Goal: Task Accomplishment & Management: Use online tool/utility

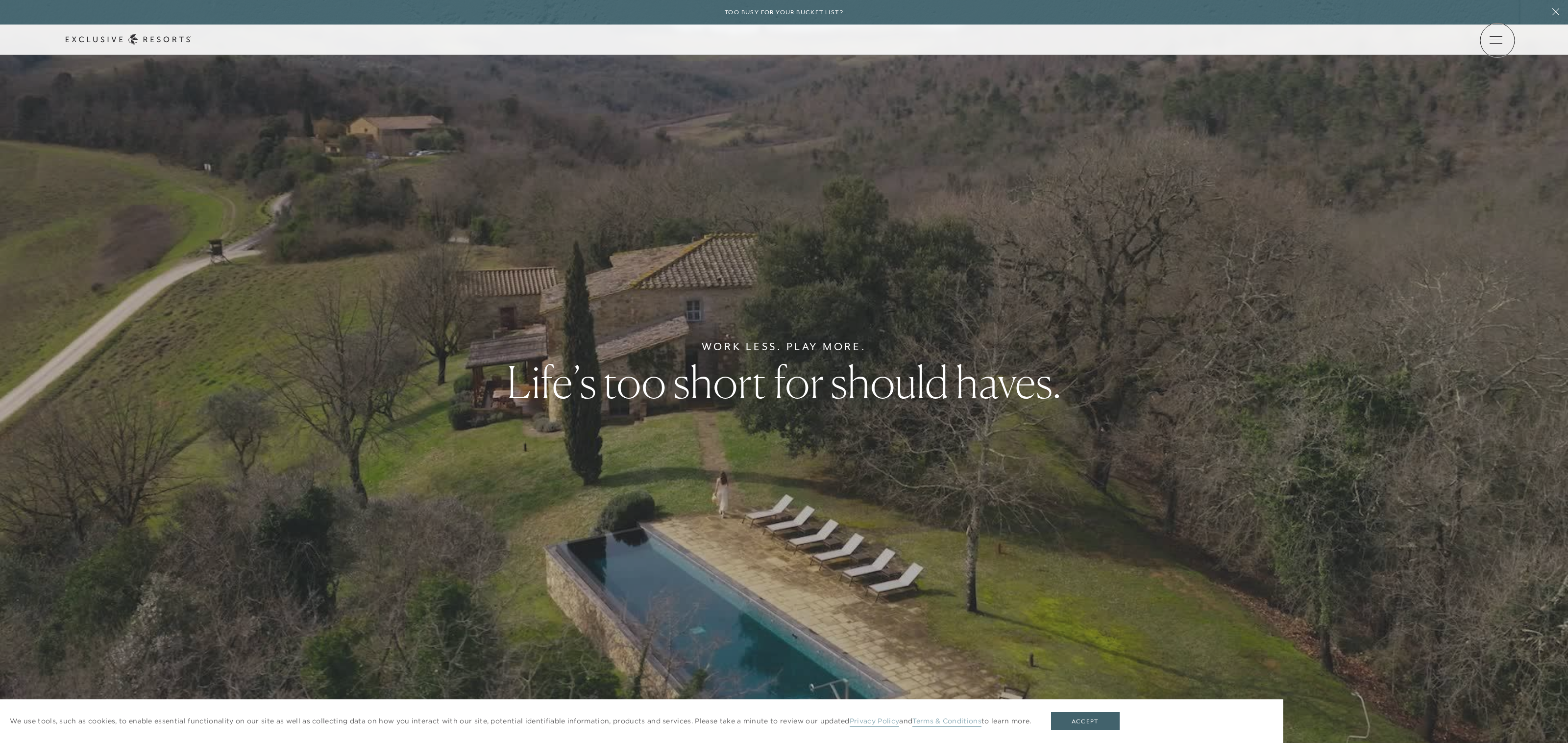
click at [0, 0] on icon at bounding box center [0, 0] width 0 height 0
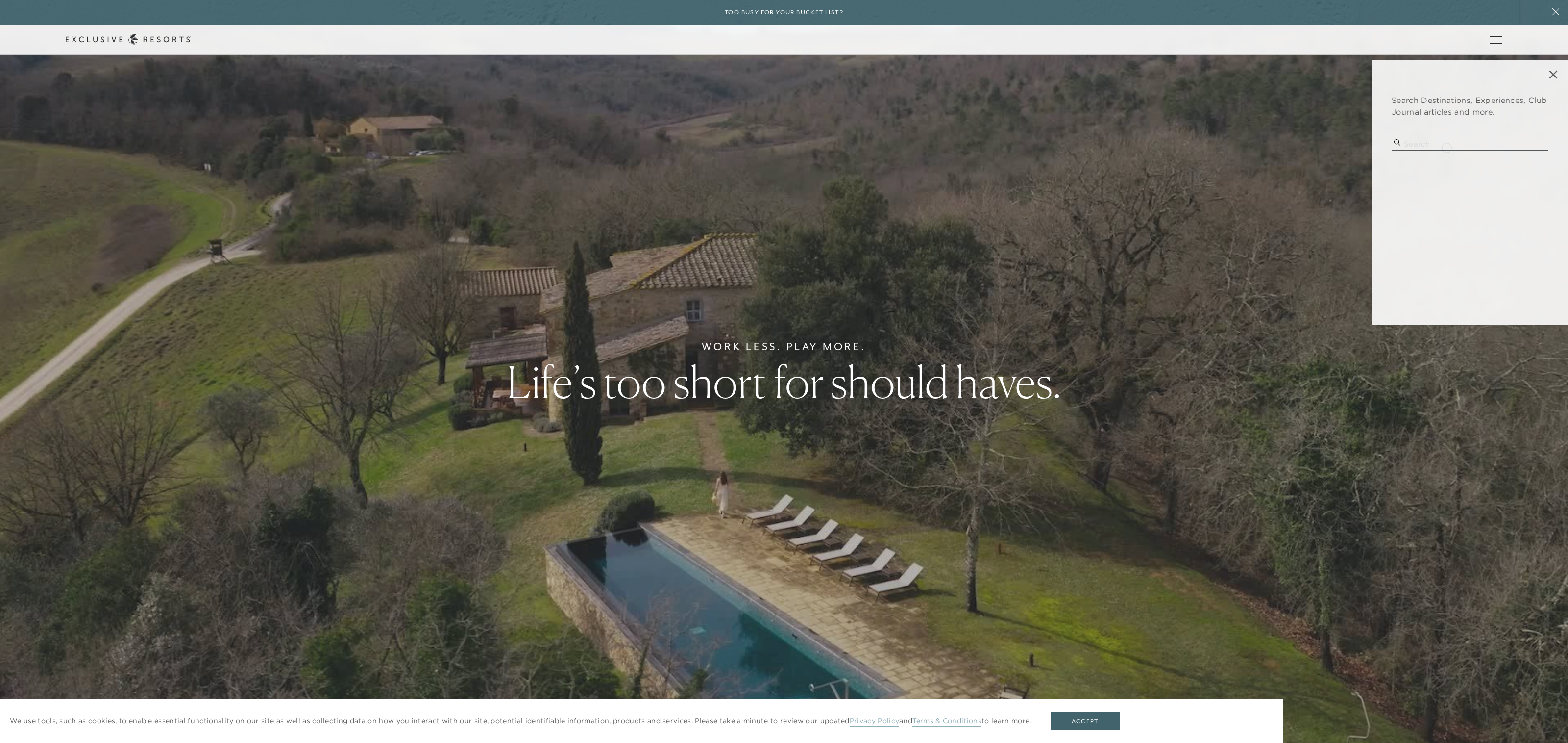
click at [1446, 147] on input "search" at bounding box center [1470, 144] width 157 height 13
type input "e"
type input "nevis"
click at [1419, 177] on p "nevis, west indies" at bounding box center [1469, 175] width 132 height 10
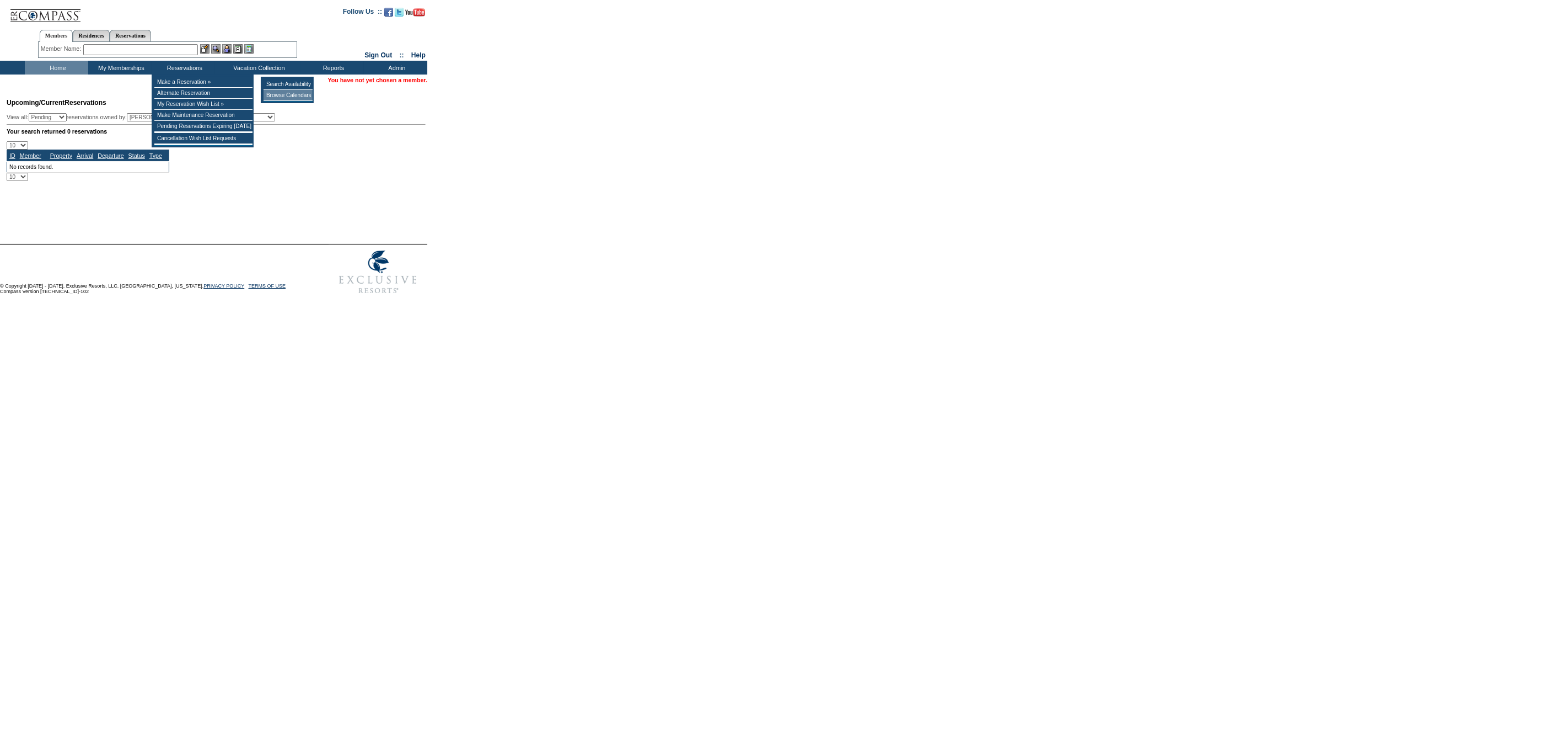
click at [290, 95] on td "Browse Calendars" at bounding box center [288, 95] width 49 height 11
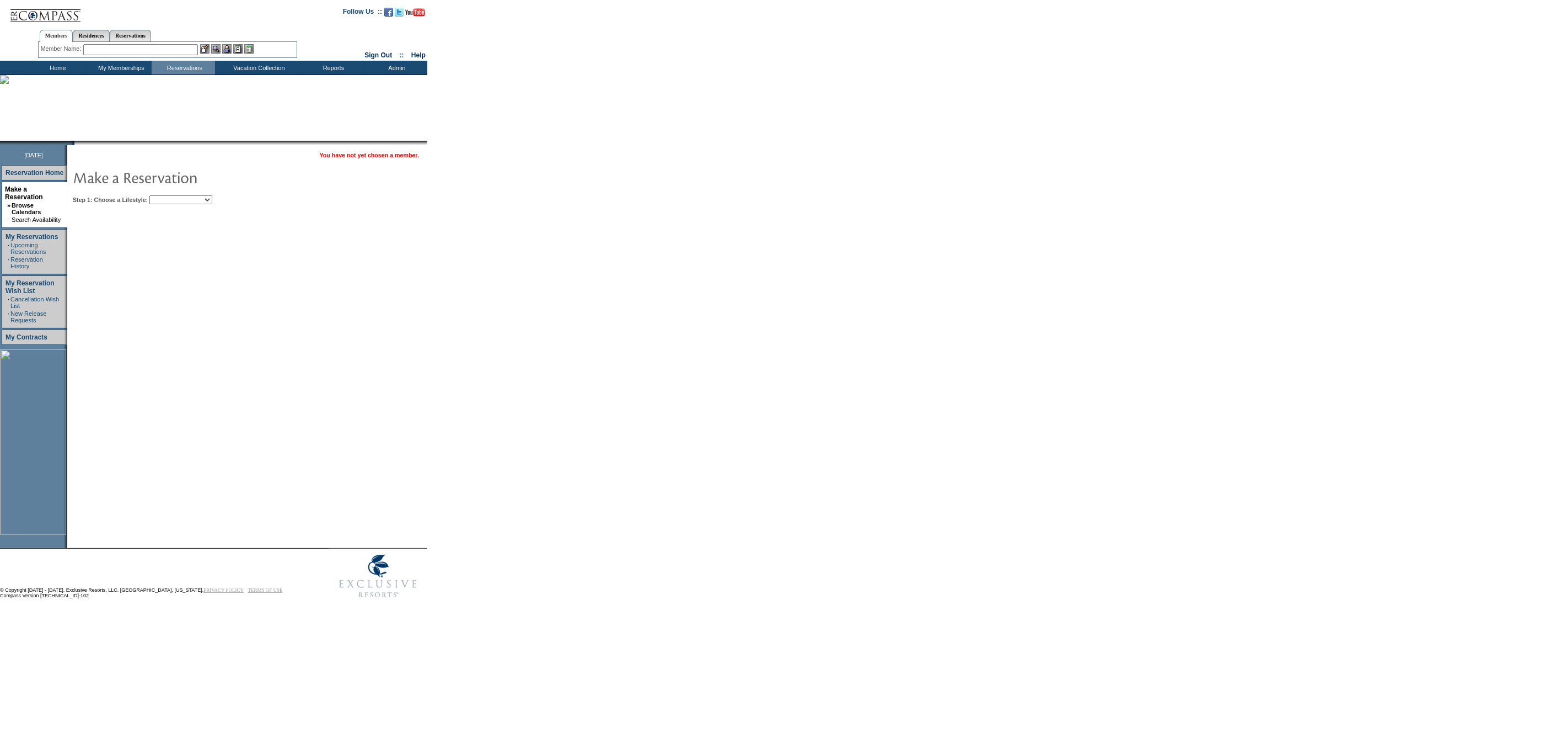
drag, startPoint x: 171, startPoint y: 202, endPoint x: 177, endPoint y: 200, distance: 6.3
click at [173, 202] on table "You have not yet chosen a member. Step 1: Choose a Lifestyle: Beach Leisure Met…" at bounding box center [281, 176] width 427 height 62
click at [177, 200] on select "Beach Leisure Metropolitan Mountain OIAL for Adventure OIAL for Couples OIAL fo…" at bounding box center [181, 199] width 63 height 9
select select "Mountain"
click at [169, 195] on select "Beach Leisure Metropolitan Mountain OIAL for Adventure OIAL for Couples OIAL fo…" at bounding box center [181, 199] width 63 height 9
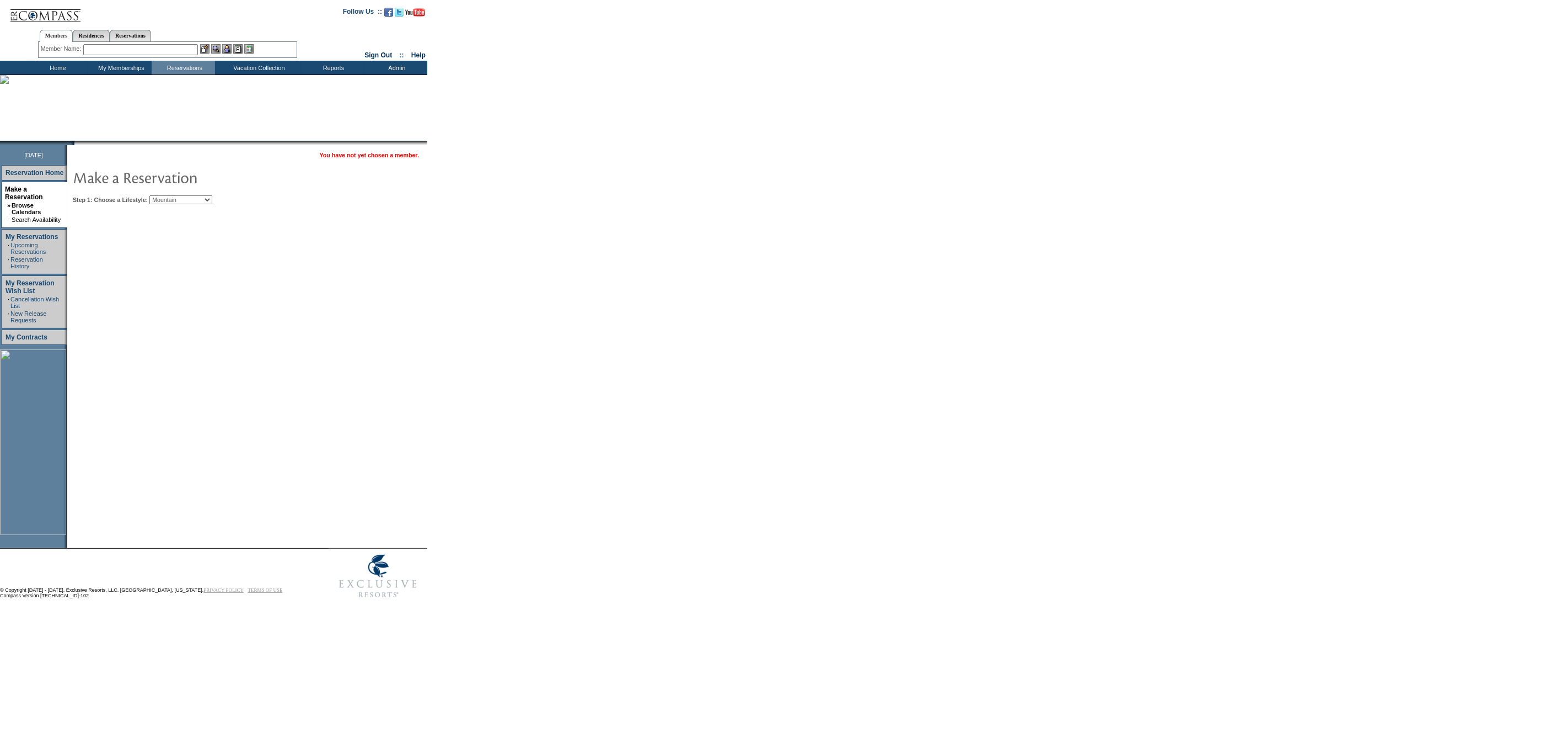
click at [567, 267] on form "Follow Us ::" at bounding box center [784, 302] width 1568 height 604
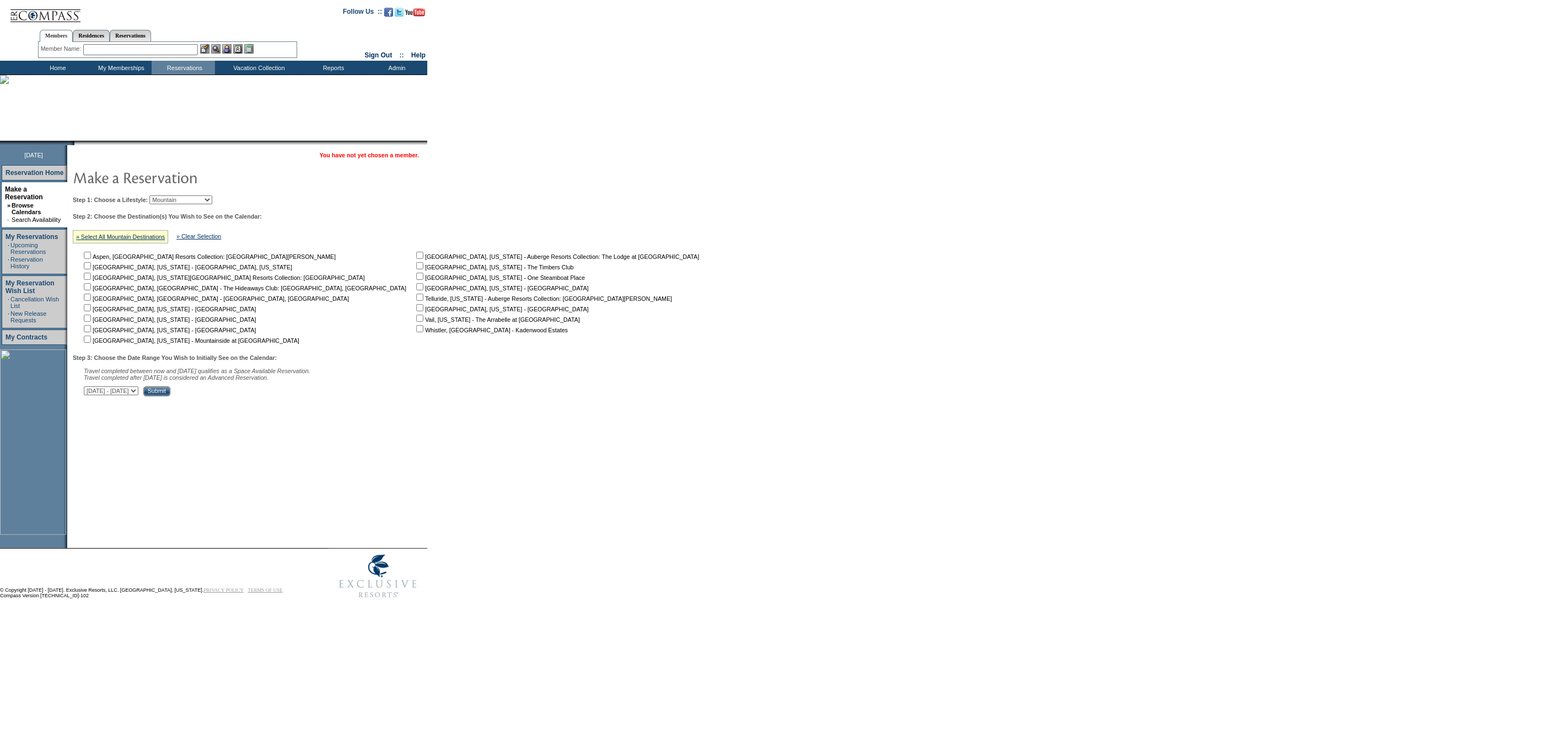
click at [416, 265] on input "checkbox" at bounding box center [420, 265] width 7 height 7
checkbox input "true"
click at [138, 391] on select "September 30, 2025 - November 14, 2025 November 15, 2025 - December 29, 2025 De…" at bounding box center [111, 391] width 55 height 9
select select "11/15/2025|12/29/2025"
click at [89, 388] on select "September 30, 2025 - November 14, 2025 November 15, 2025 - December 29, 2025 De…" at bounding box center [111, 391] width 55 height 9
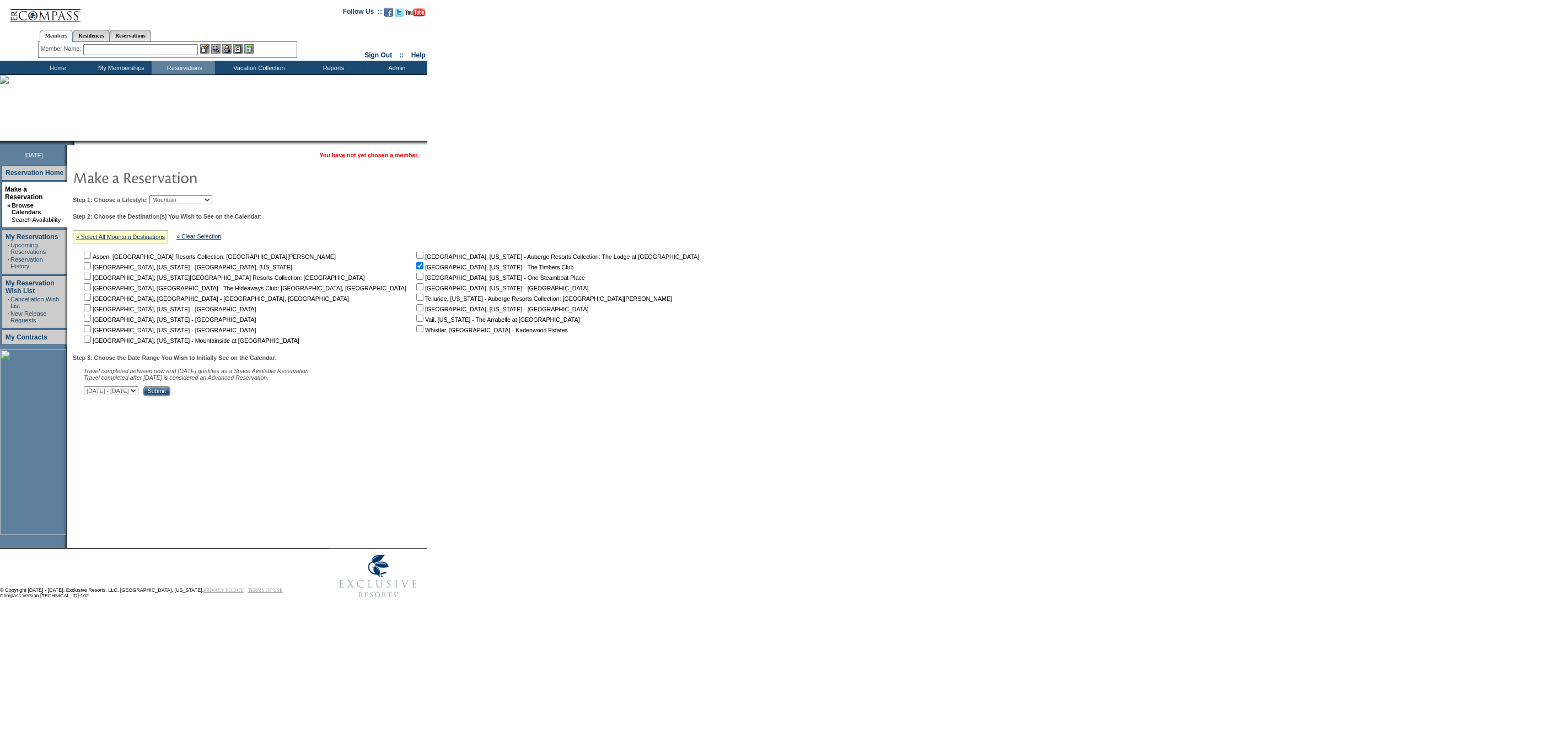
click at [138, 390] on select "September 30, 2025 - November 14, 2025 November 15, 2025 - December 29, 2025 De…" at bounding box center [111, 391] width 55 height 9
click at [89, 388] on select "September 30, 2025 - November 14, 2025 November 15, 2025 - December 29, 2025 De…" at bounding box center [111, 391] width 55 height 9
click at [171, 393] on input "Submit" at bounding box center [156, 391] width 27 height 10
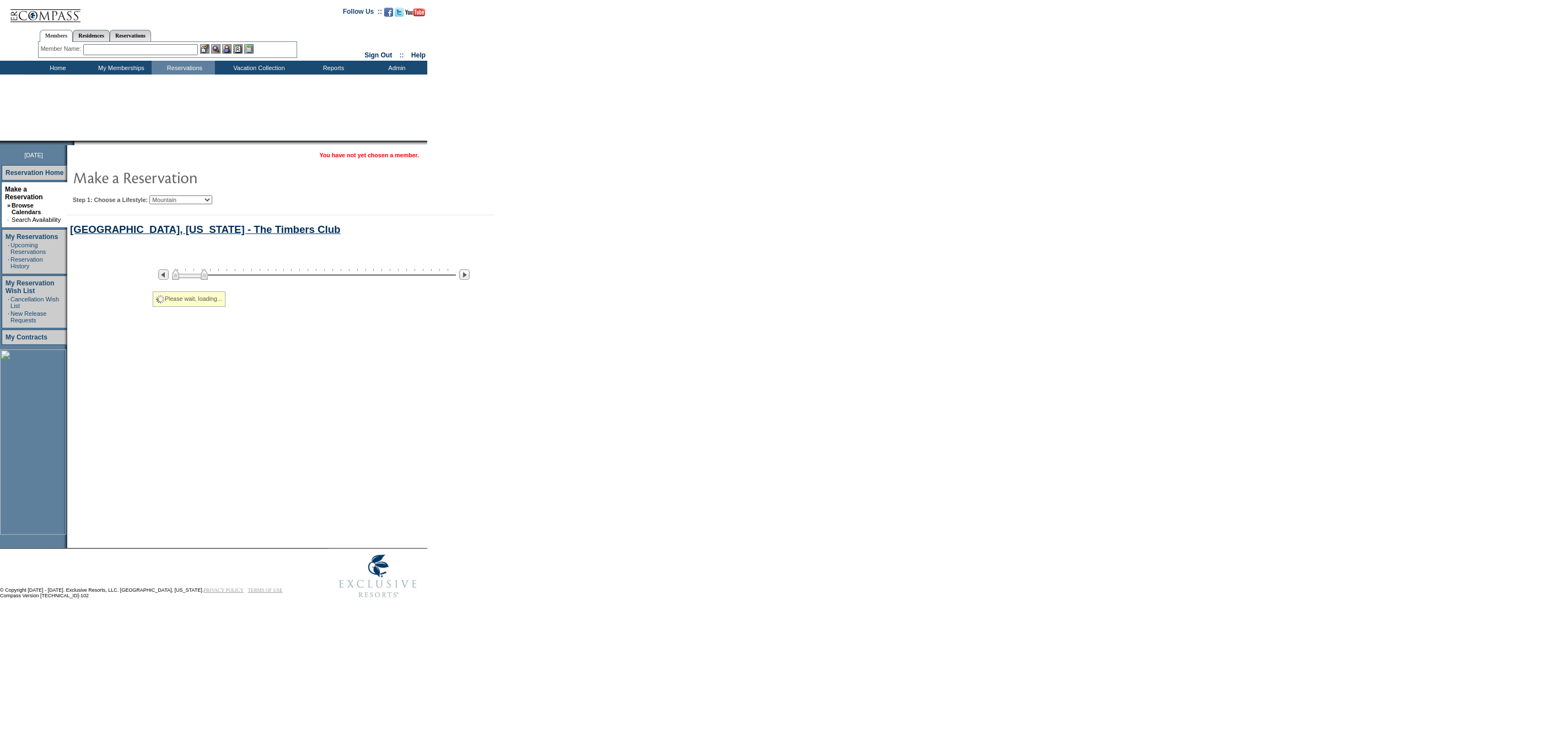
select select "Mountain"
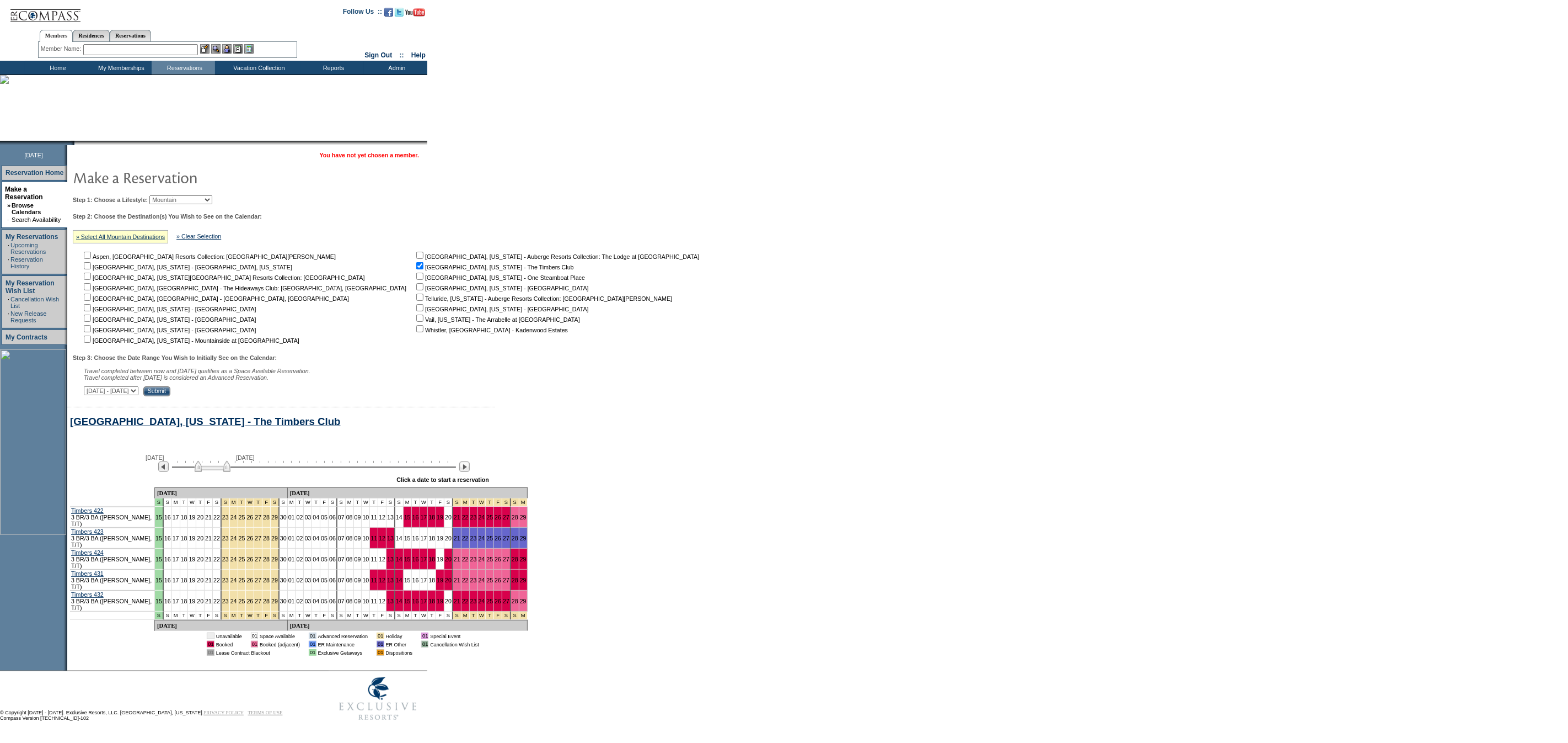
drag, startPoint x: 211, startPoint y: 473, endPoint x: 218, endPoint y: 472, distance: 7.1
click at [218, 472] on img at bounding box center [212, 466] width 36 height 11
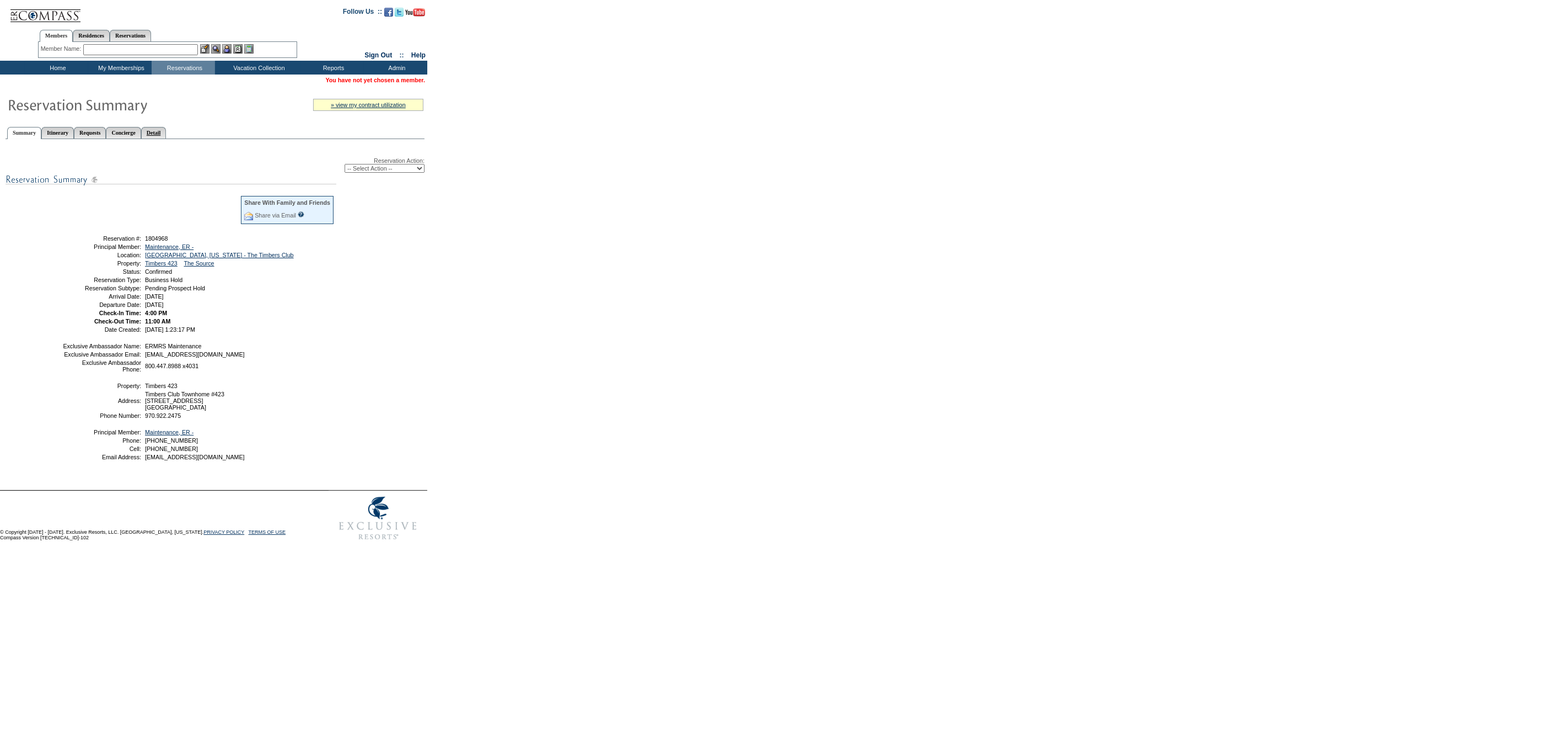
click at [166, 130] on link "Detail" at bounding box center [153, 132] width 25 height 12
